Goal: Transaction & Acquisition: Purchase product/service

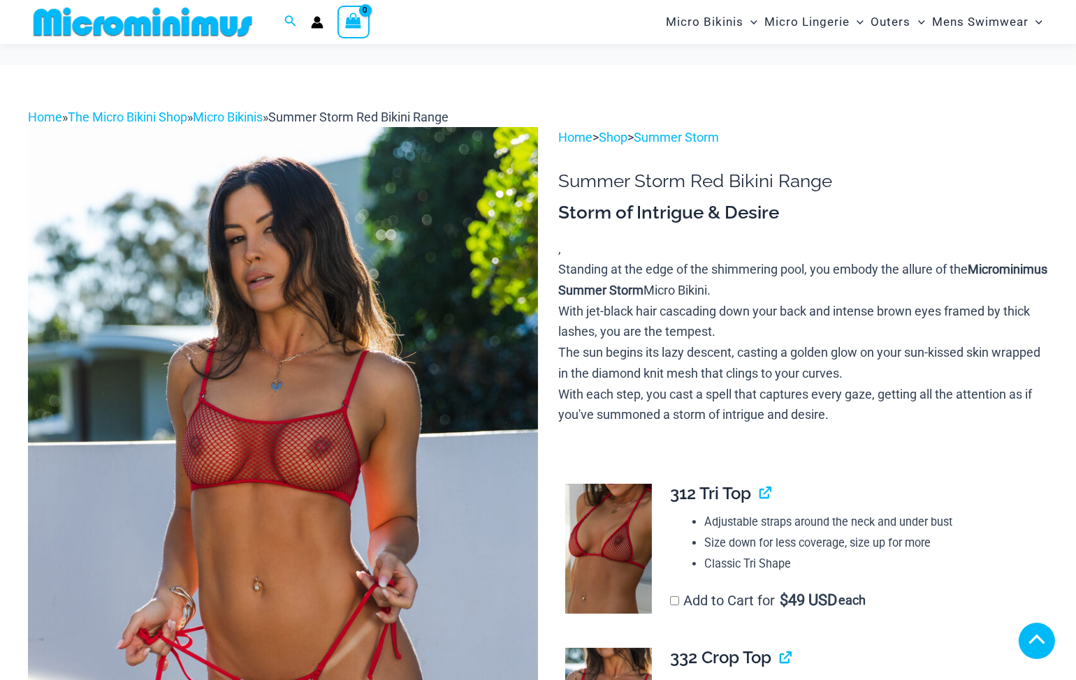
scroll to position [416, 0]
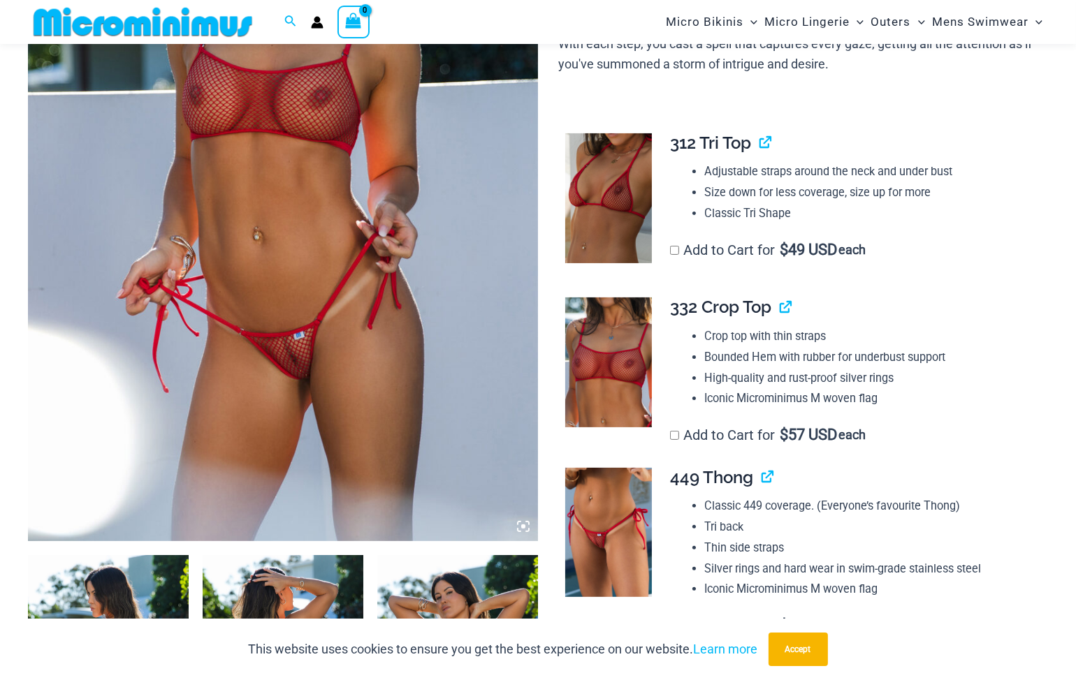
scroll to position [346, 0]
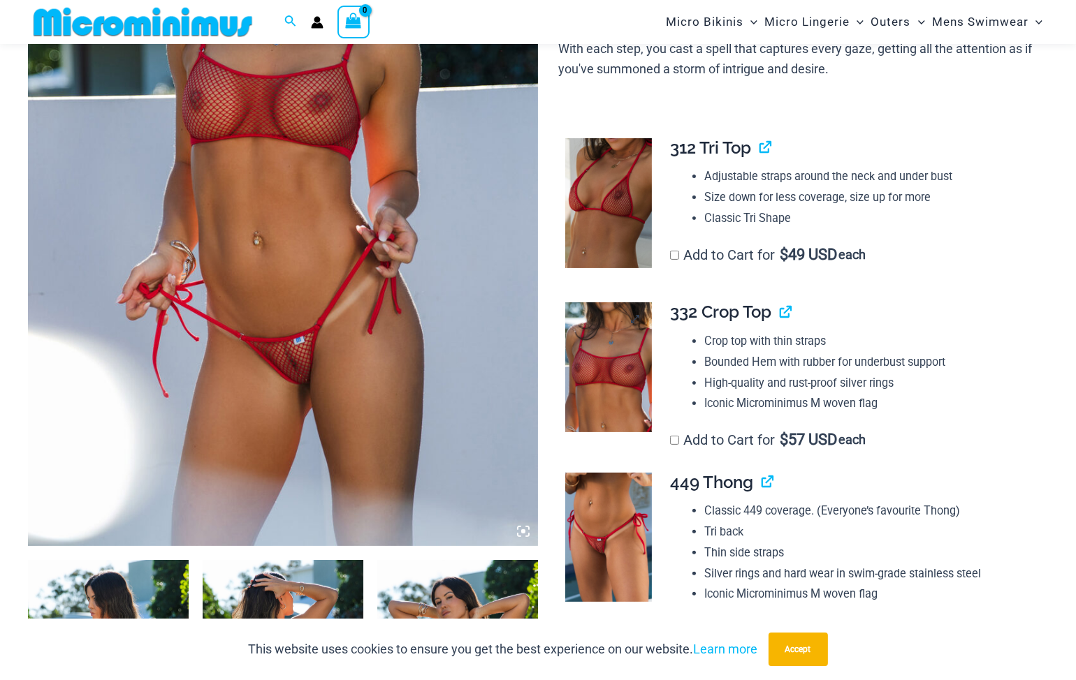
click at [619, 366] on img at bounding box center [608, 367] width 87 height 130
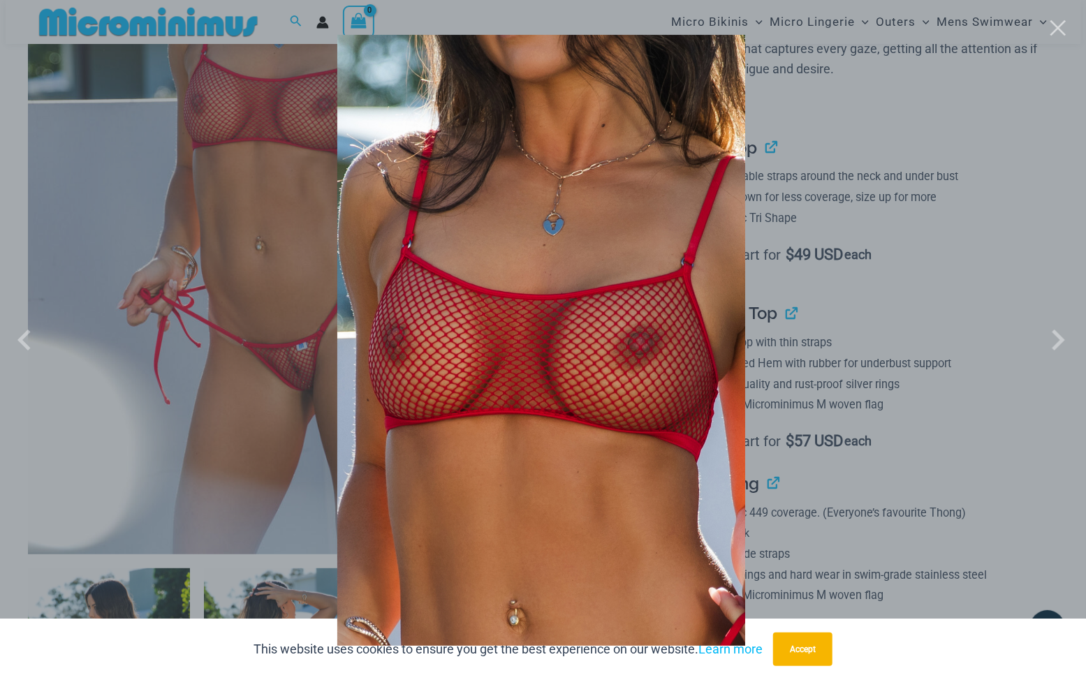
click at [115, 210] on div at bounding box center [543, 340] width 1086 height 680
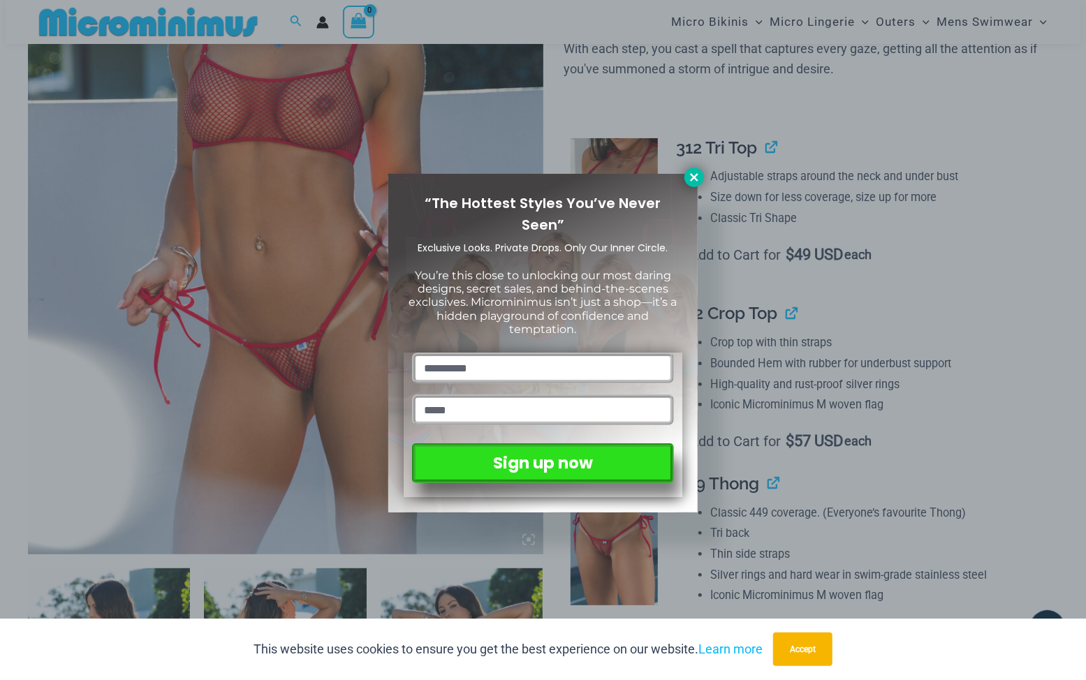
click at [691, 173] on icon at bounding box center [694, 177] width 13 height 13
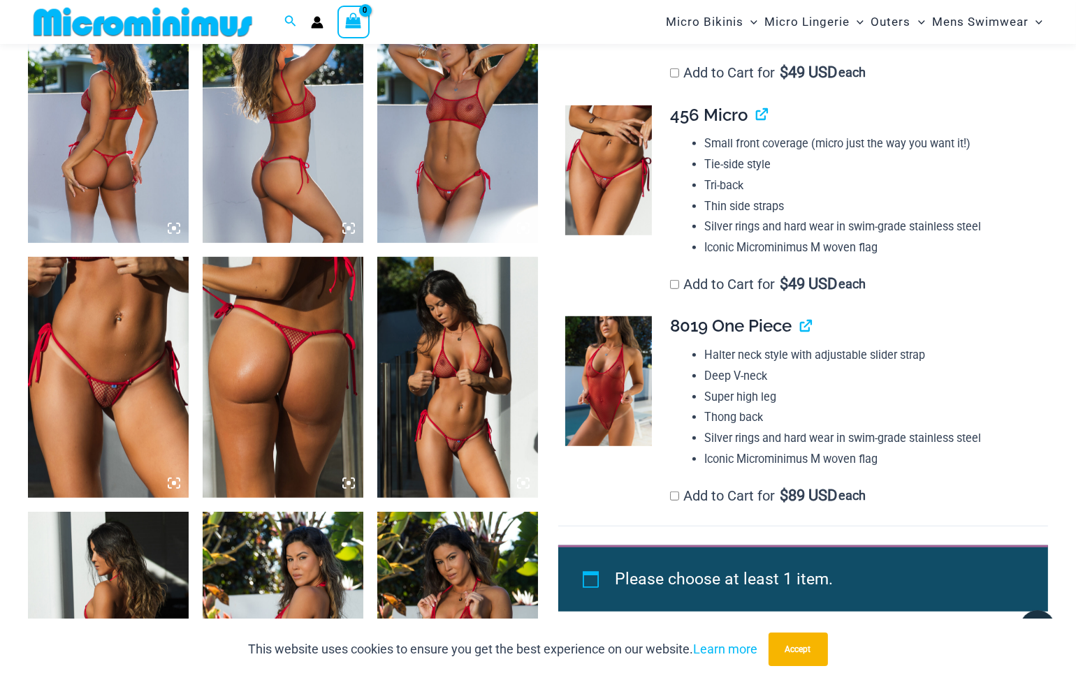
scroll to position [904, 0]
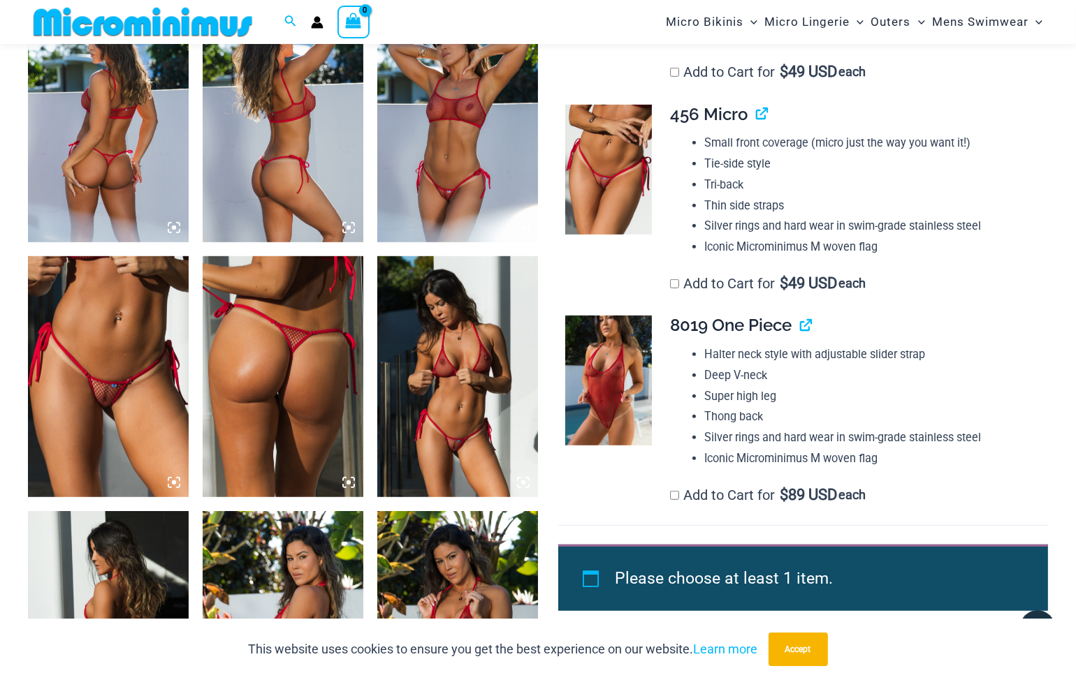
click at [613, 399] on img at bounding box center [608, 381] width 87 height 130
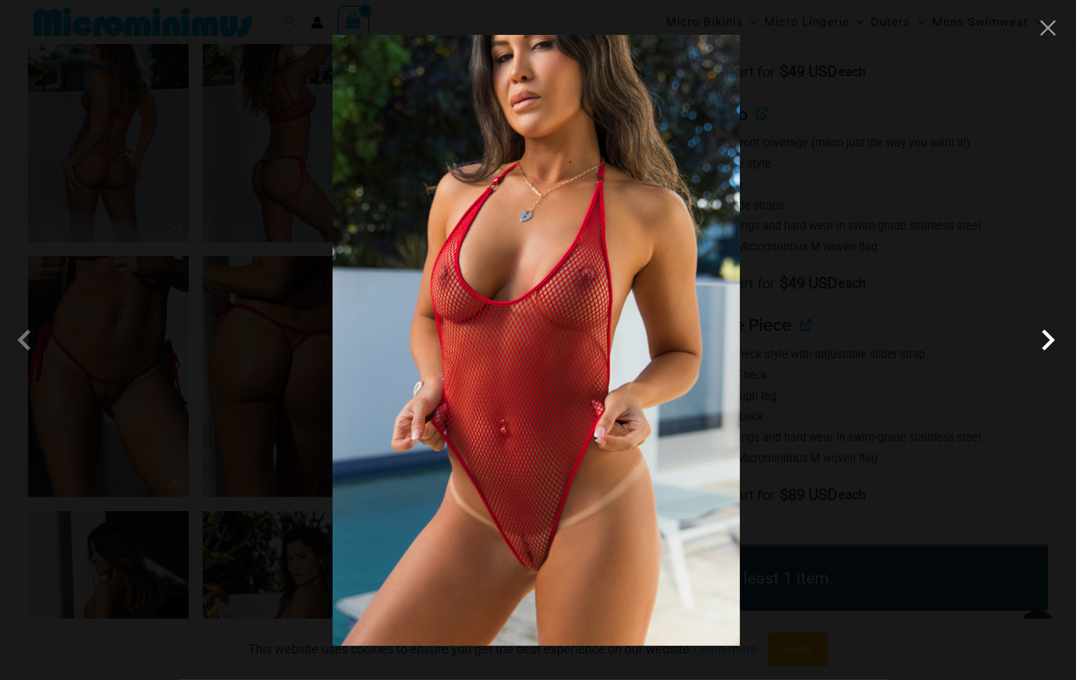
click at [1056, 352] on span at bounding box center [1048, 340] width 42 height 42
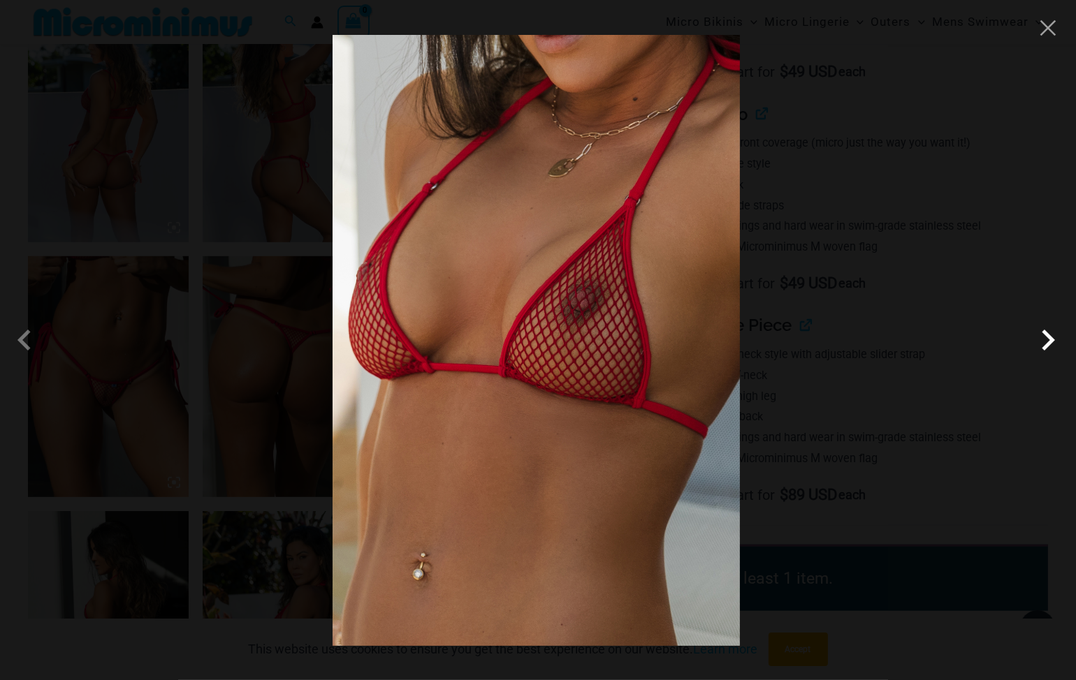
click at [1056, 352] on span at bounding box center [1048, 340] width 42 height 42
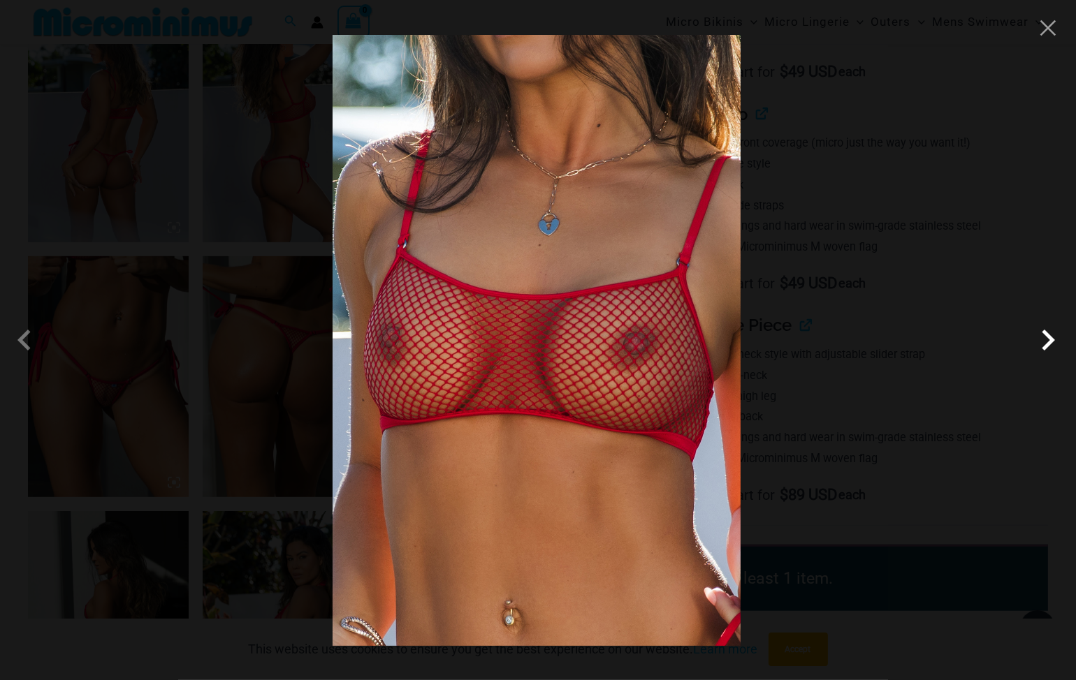
click at [1057, 352] on span at bounding box center [1048, 340] width 42 height 42
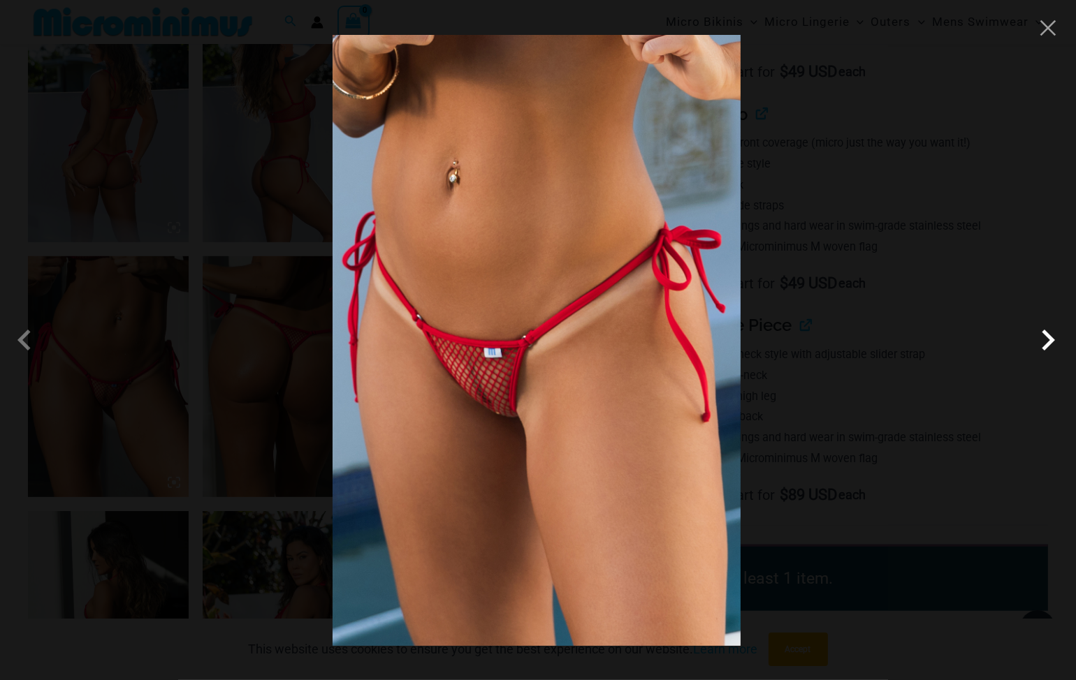
click at [1057, 352] on span at bounding box center [1048, 340] width 42 height 42
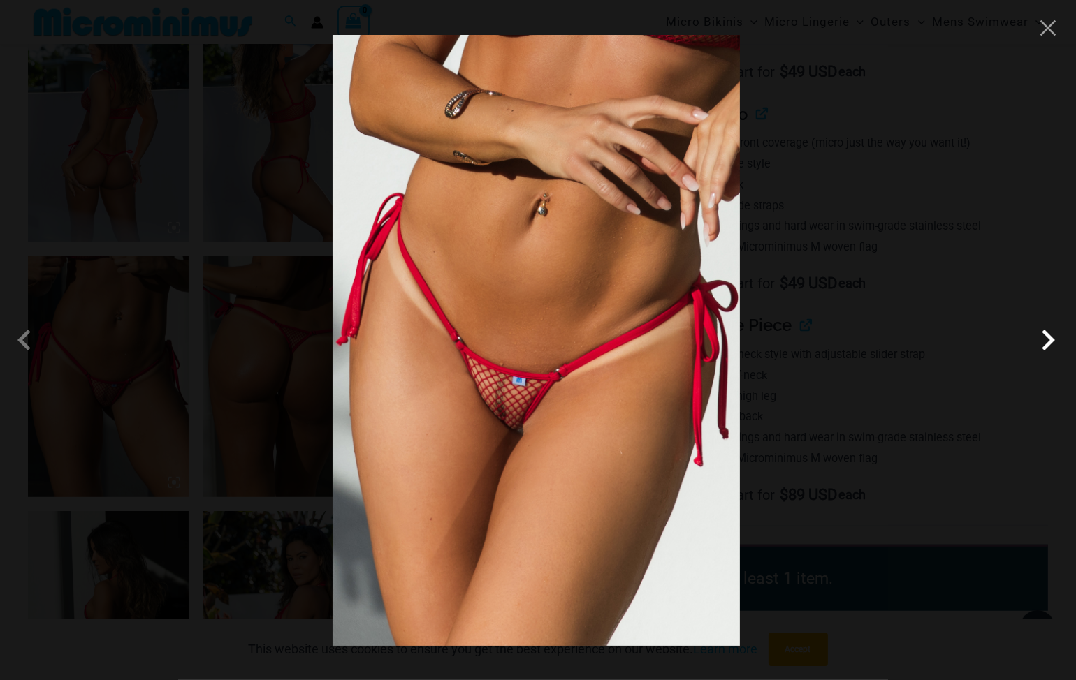
click at [1057, 352] on span at bounding box center [1048, 340] width 42 height 42
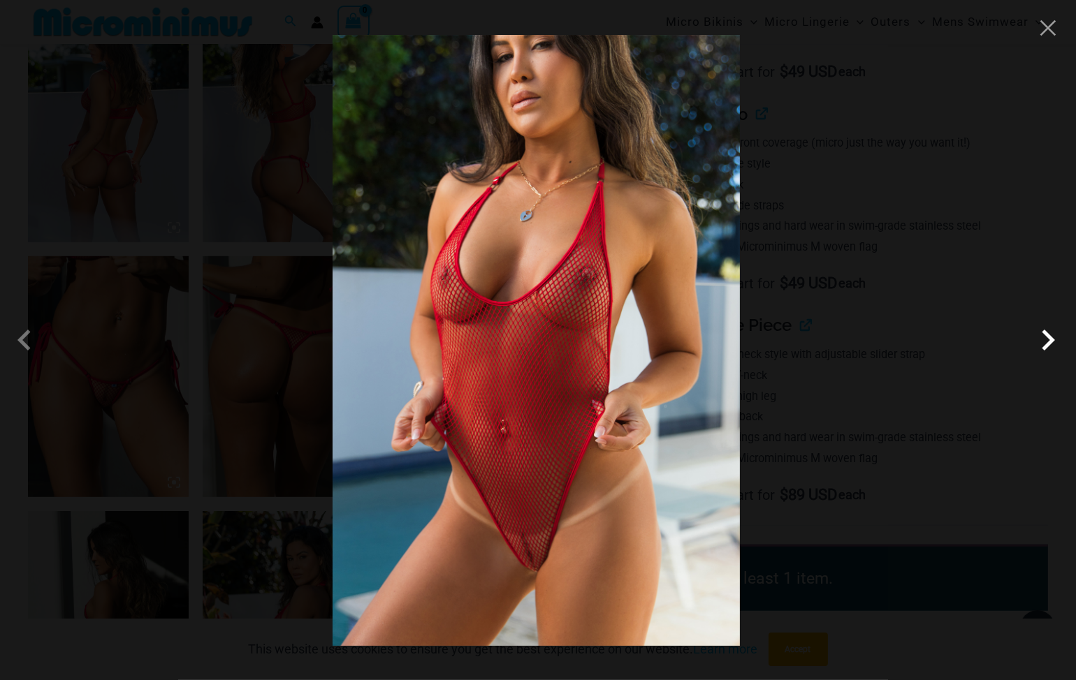
click at [1057, 352] on span at bounding box center [1048, 340] width 42 height 42
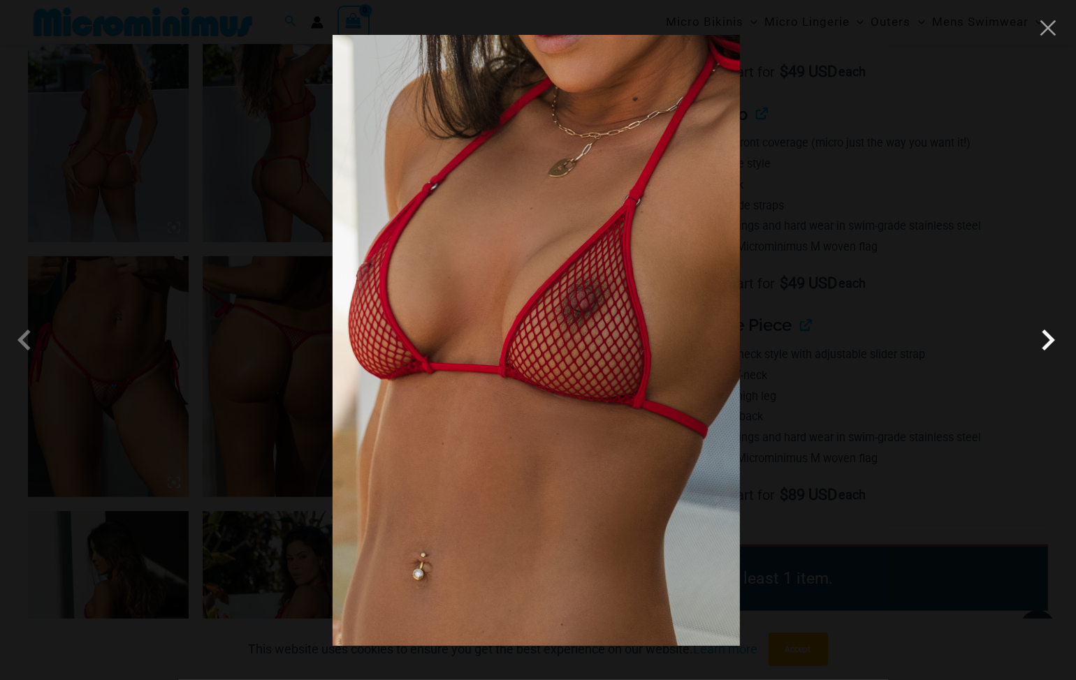
click at [1057, 352] on span at bounding box center [1048, 340] width 42 height 42
